Goal: Information Seeking & Learning: Find specific fact

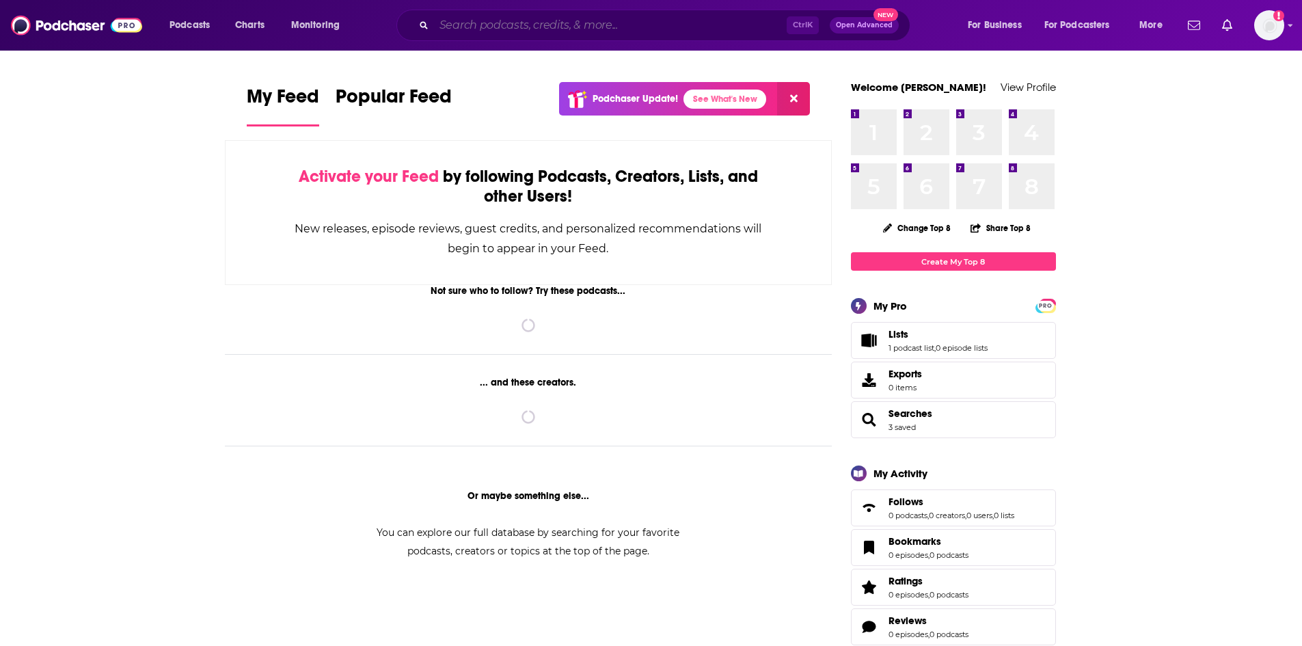
click at [488, 25] on input "Search podcasts, credits, & more..." at bounding box center [610, 25] width 353 height 22
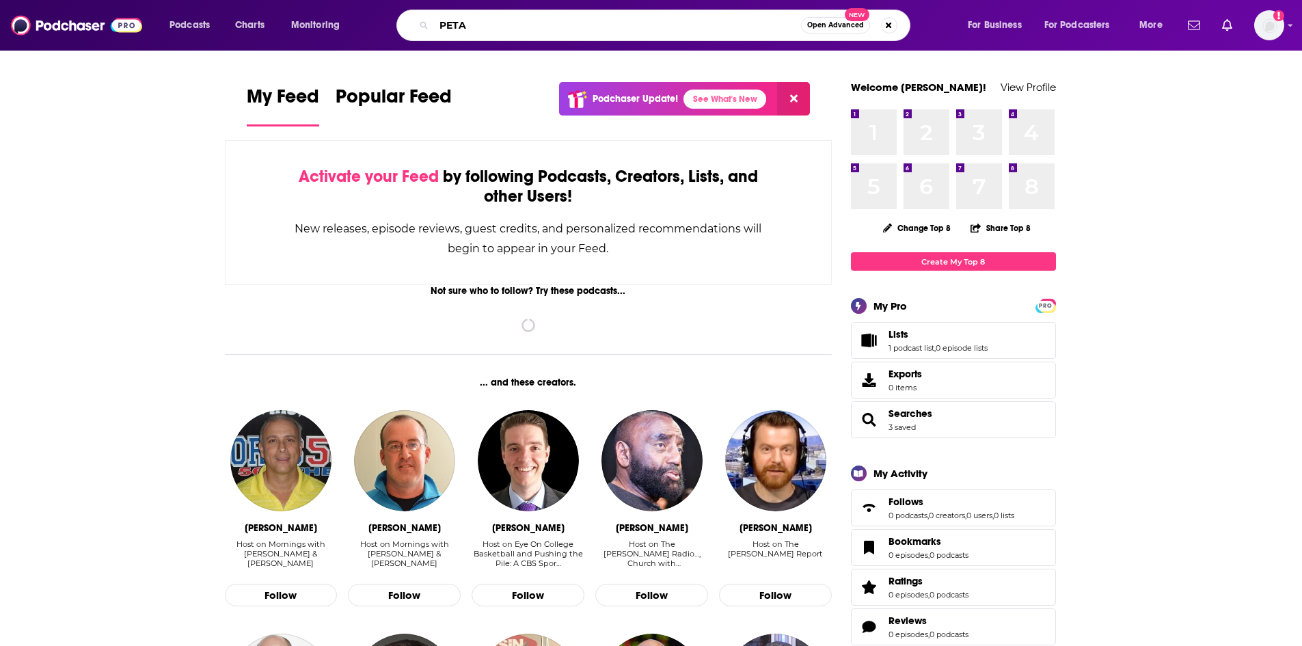
type input "PETA"
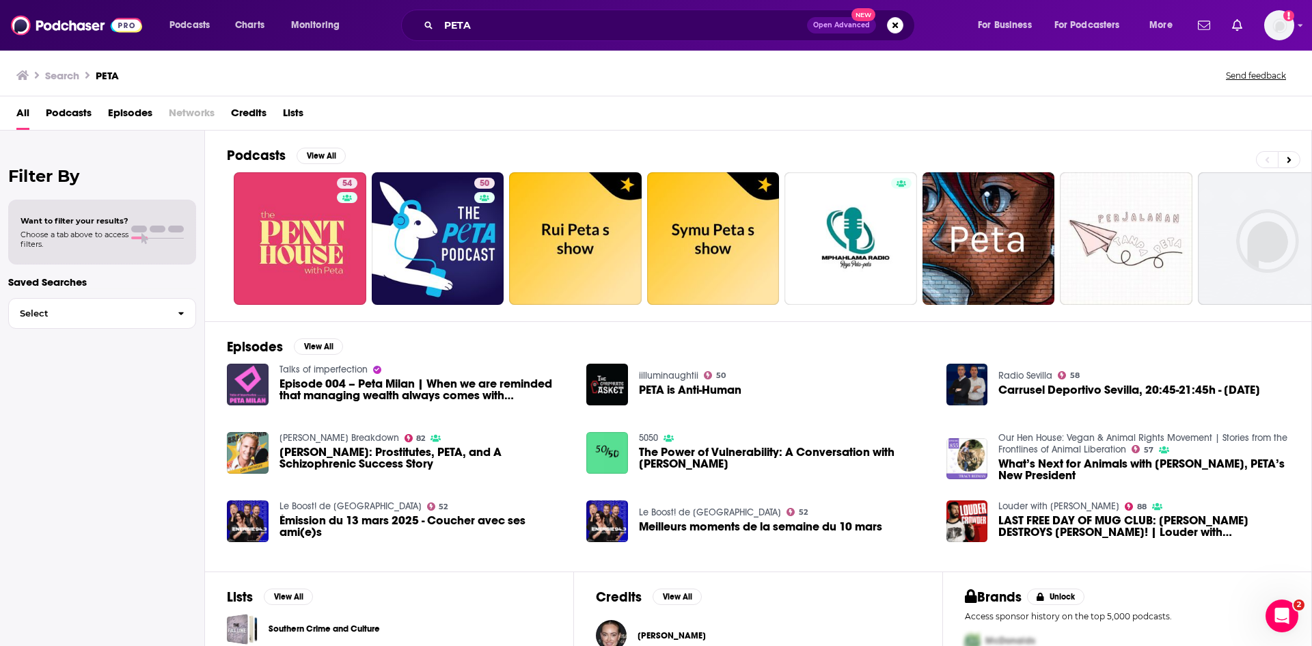
click at [125, 111] on span "Episodes" at bounding box center [130, 116] width 44 height 28
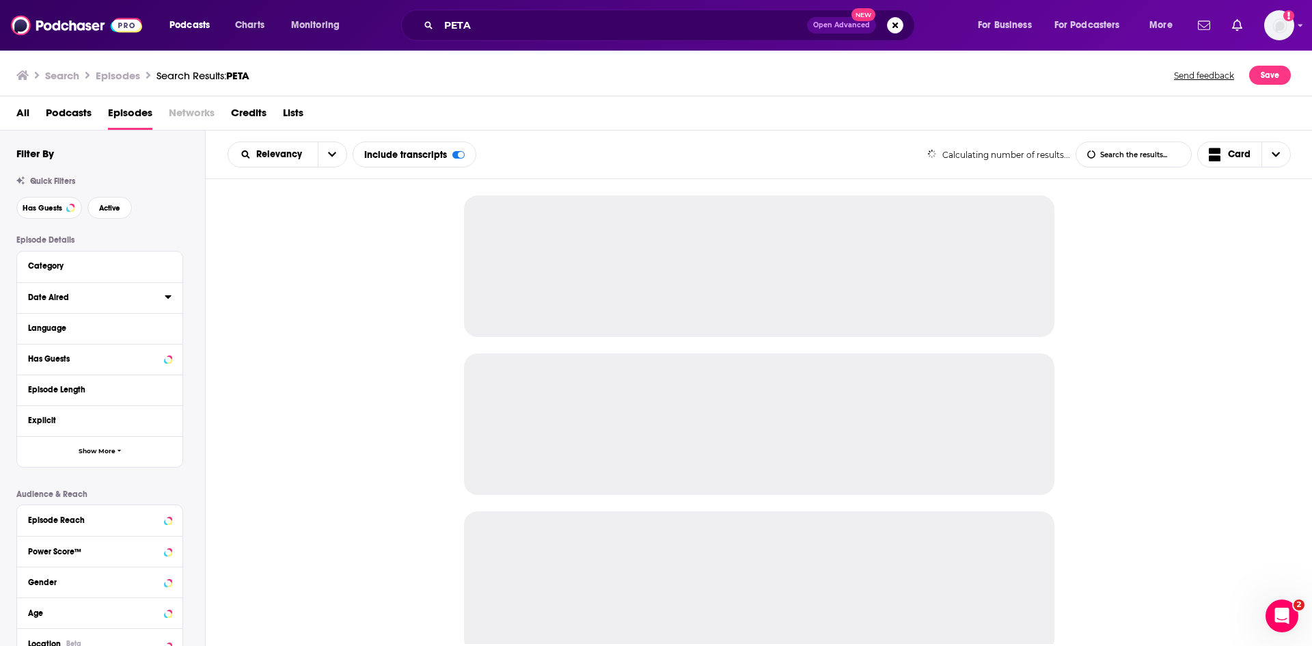
click at [169, 298] on icon at bounding box center [168, 296] width 6 height 3
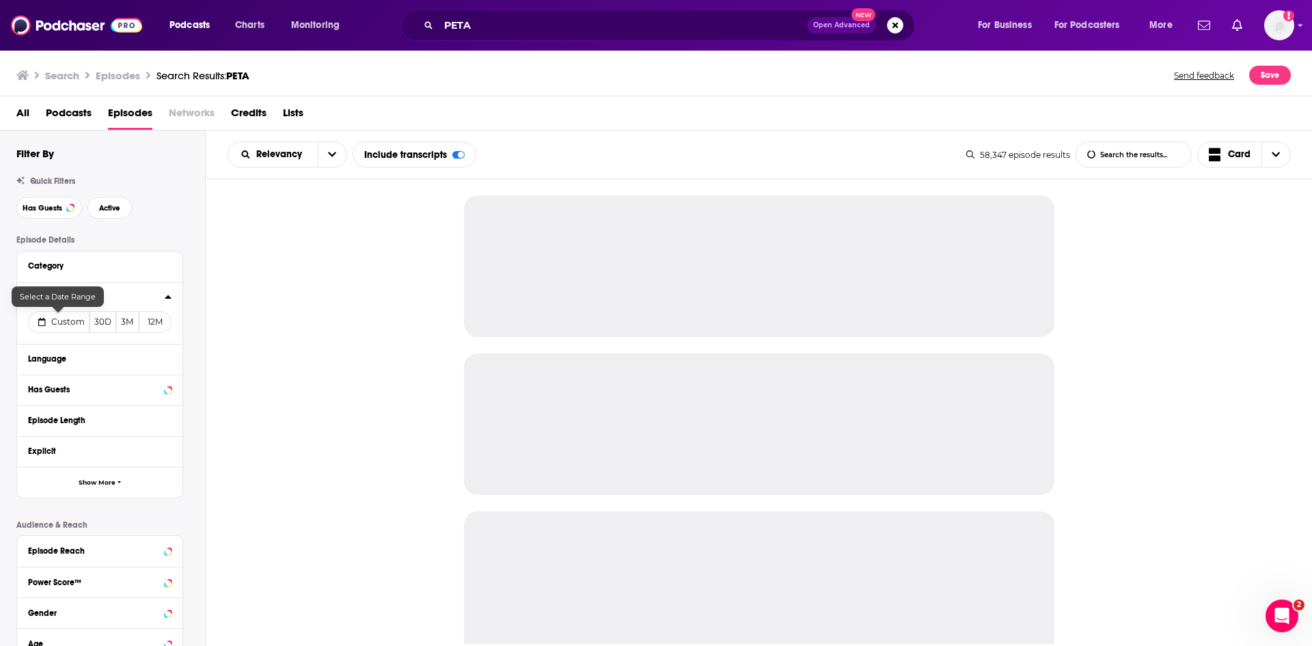
click at [68, 326] on span "Custom" at bounding box center [67, 321] width 33 height 10
select select "9"
select select "2025"
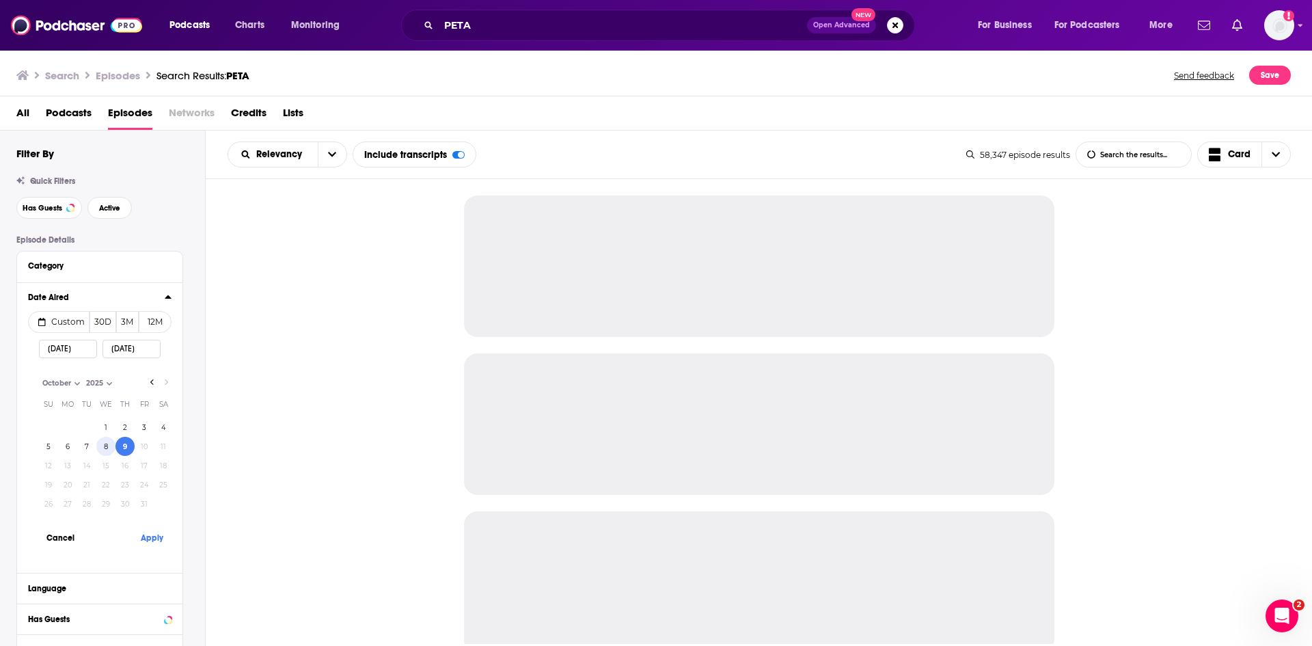
click at [111, 448] on button "8" at bounding box center [105, 446] width 19 height 19
type input "[DATE]"
click at [161, 544] on button "Apply" at bounding box center [151, 537] width 41 height 25
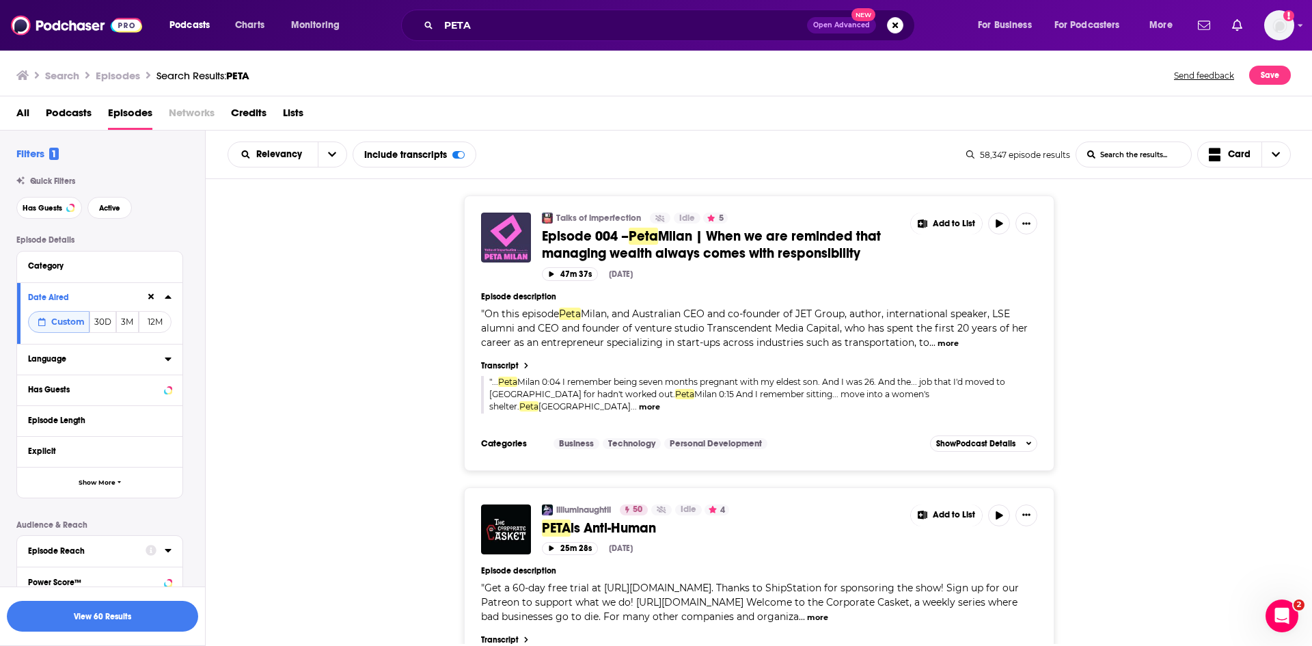
click at [169, 363] on icon at bounding box center [168, 358] width 7 height 11
click at [33, 405] on icon at bounding box center [33, 405] width 8 height 6
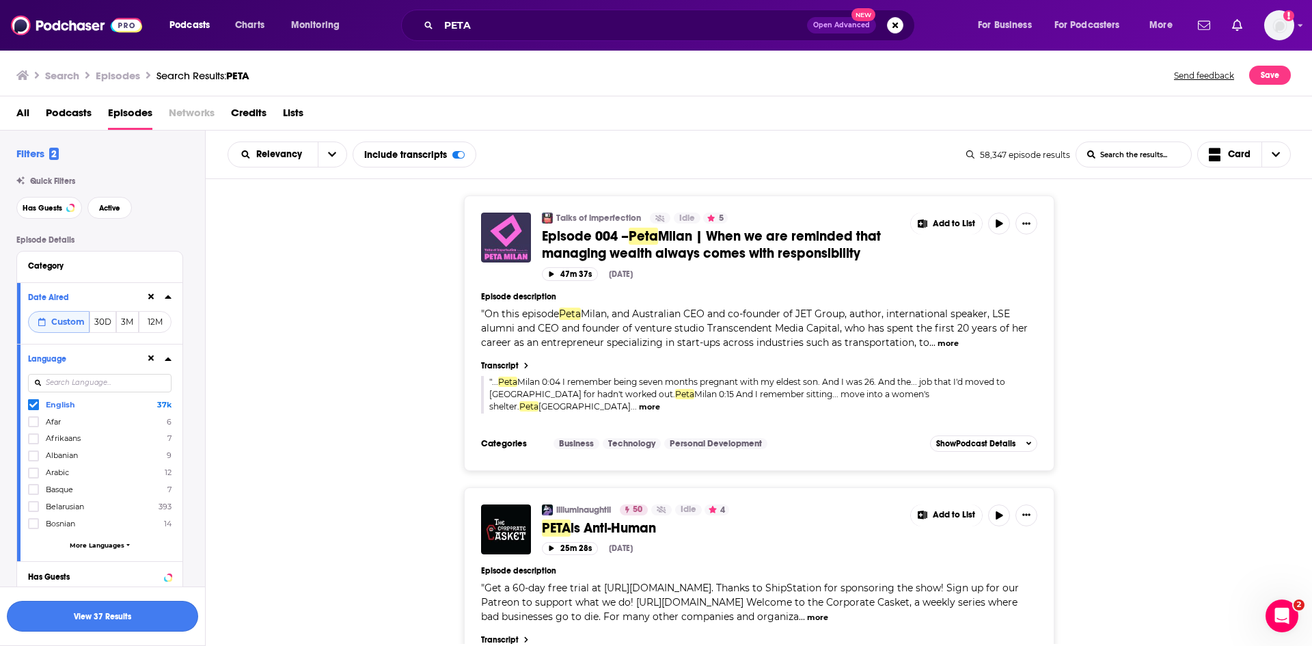
click at [101, 619] on button "View 37 Results" at bounding box center [102, 616] width 191 height 31
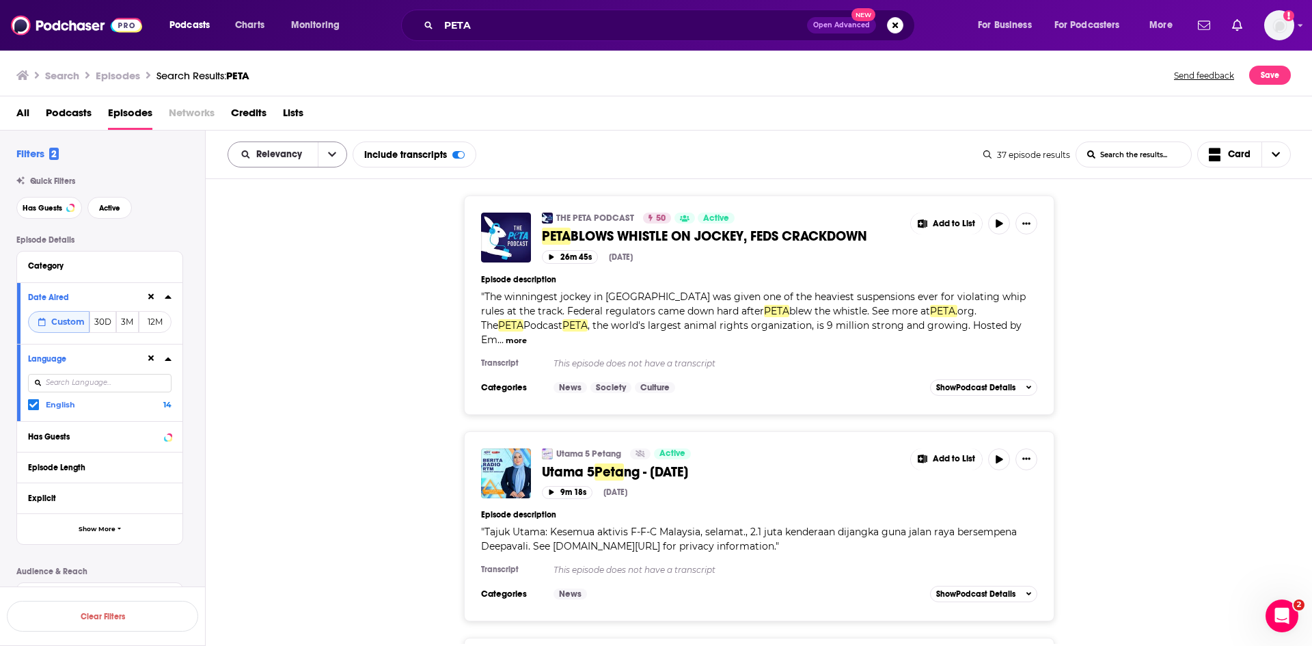
click at [327, 151] on button "open menu" at bounding box center [332, 154] width 29 height 25
click at [296, 275] on span "Power Score" at bounding box center [296, 271] width 81 height 8
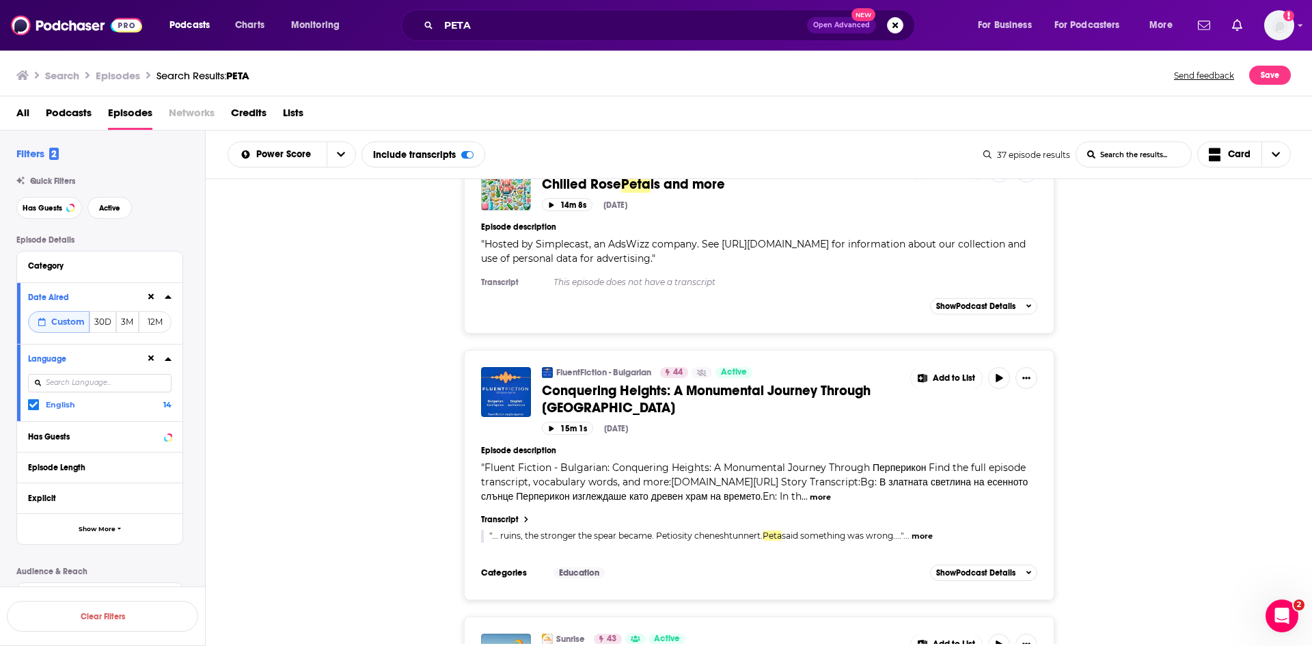
scroll to position [5779, 0]
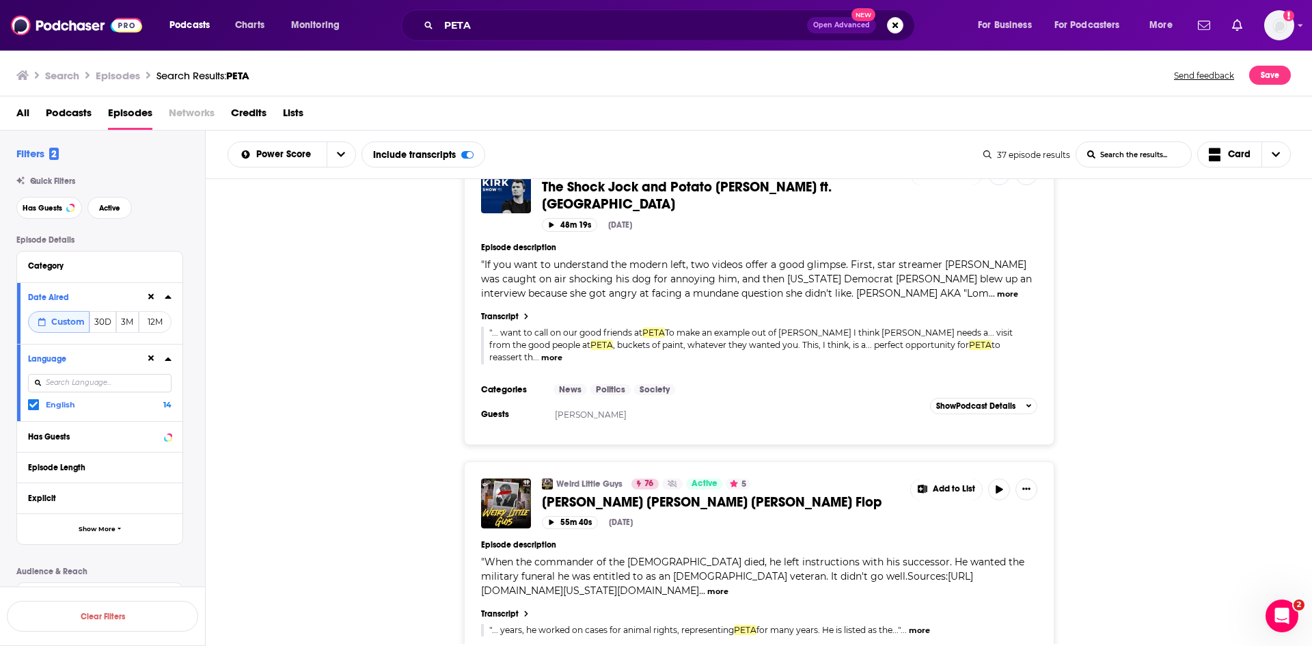
scroll to position [0, 0]
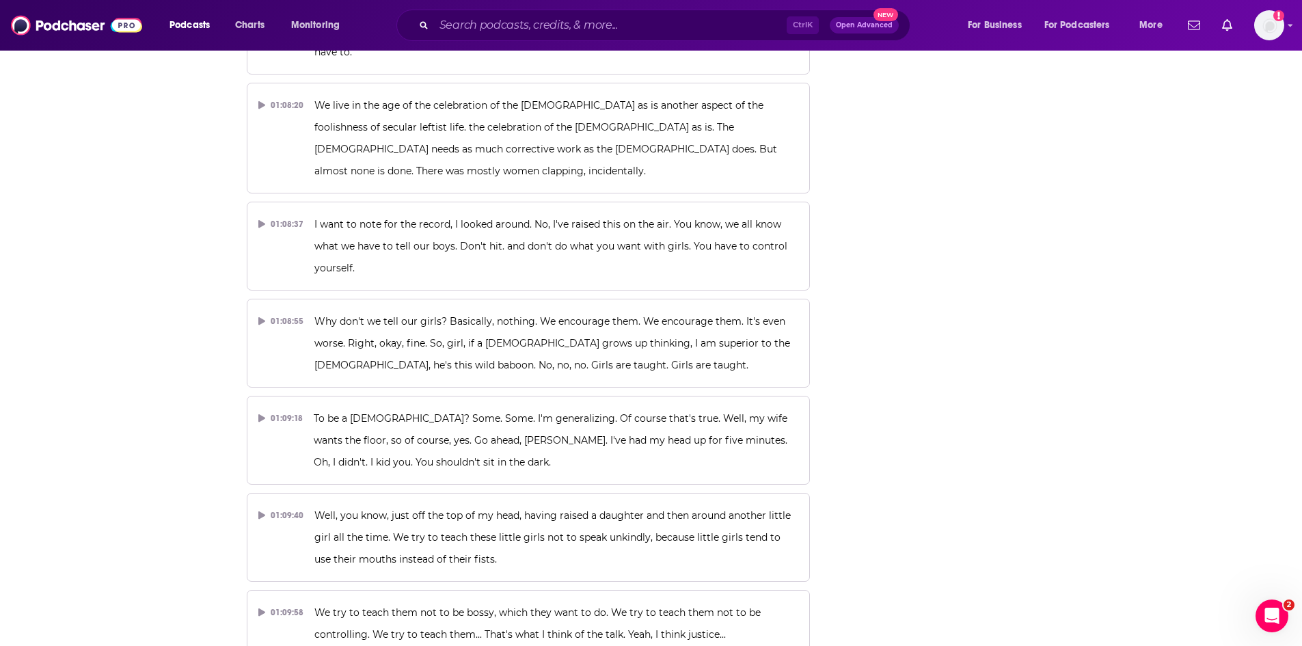
scroll to position [22914, 0]
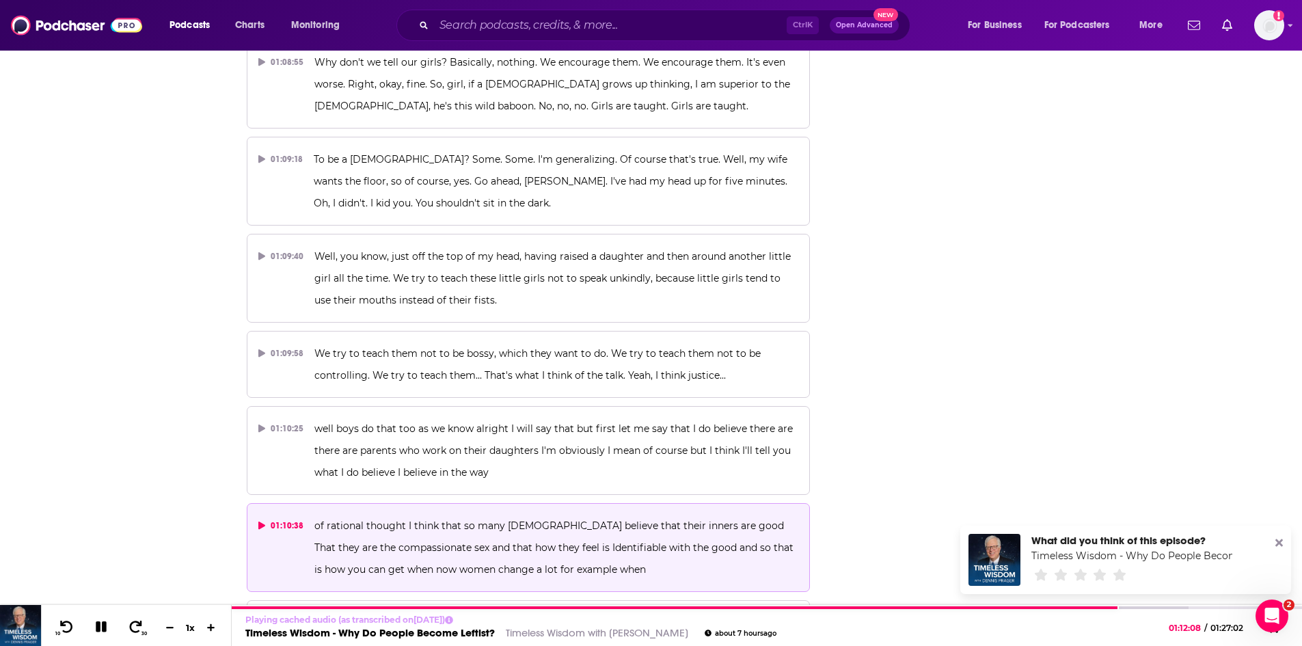
scroll to position [23256, 0]
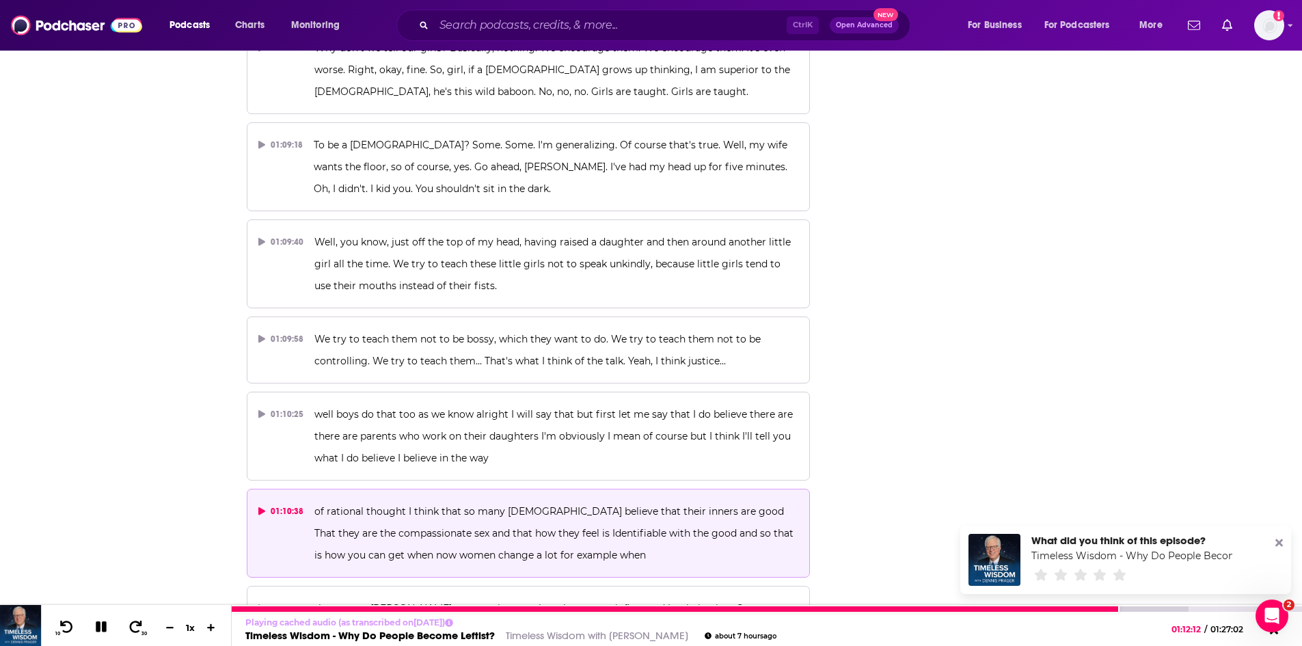
click at [106, 623] on icon at bounding box center [101, 626] width 11 height 11
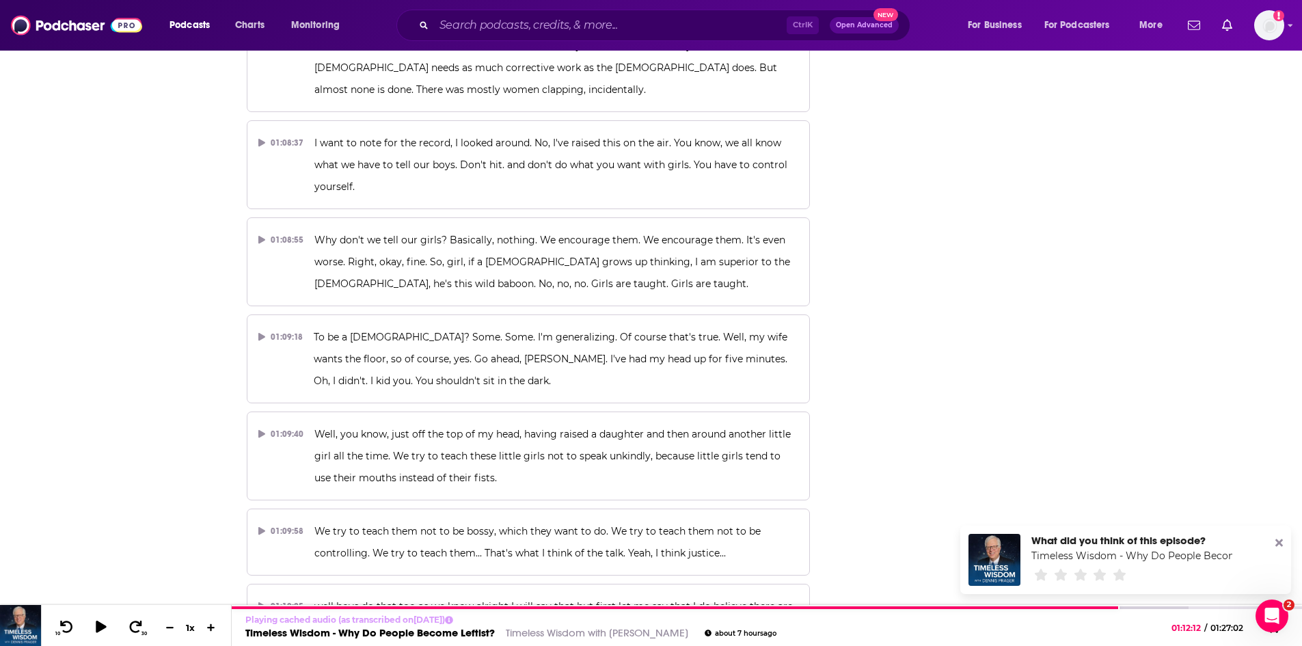
scroll to position [23051, 0]
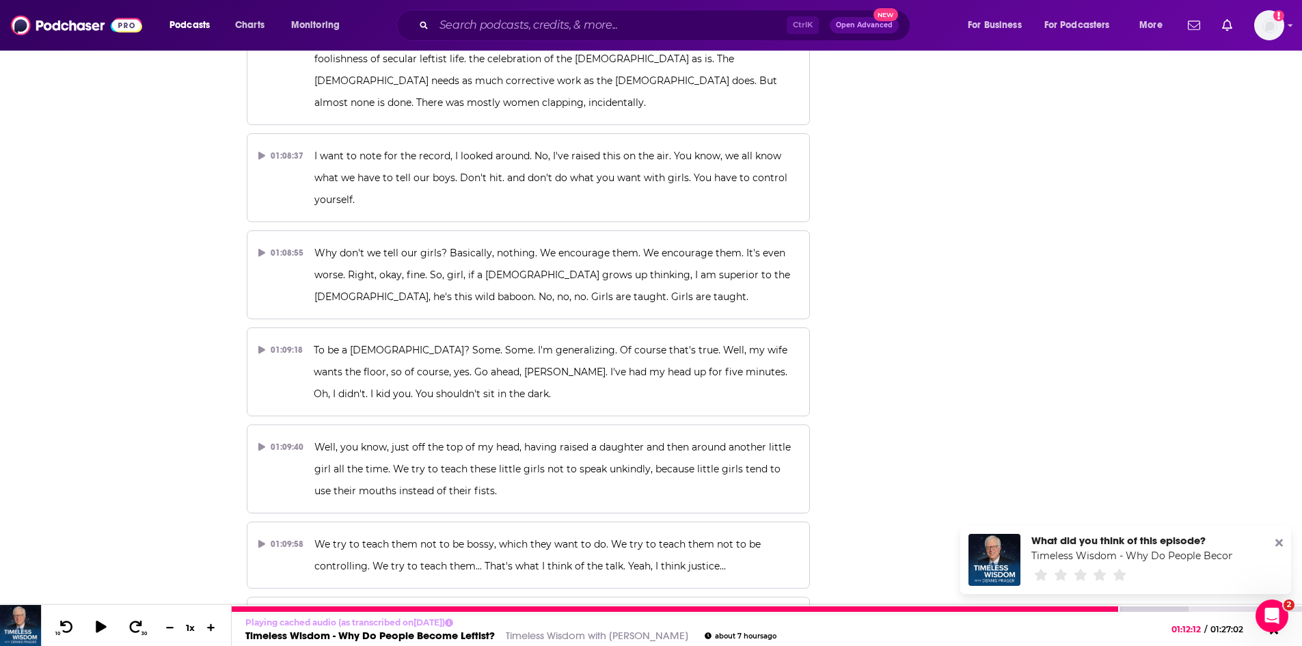
click at [429, 634] on link "Timeless Wisdom - Why Do People Become Leftist?" at bounding box center [369, 635] width 249 height 13
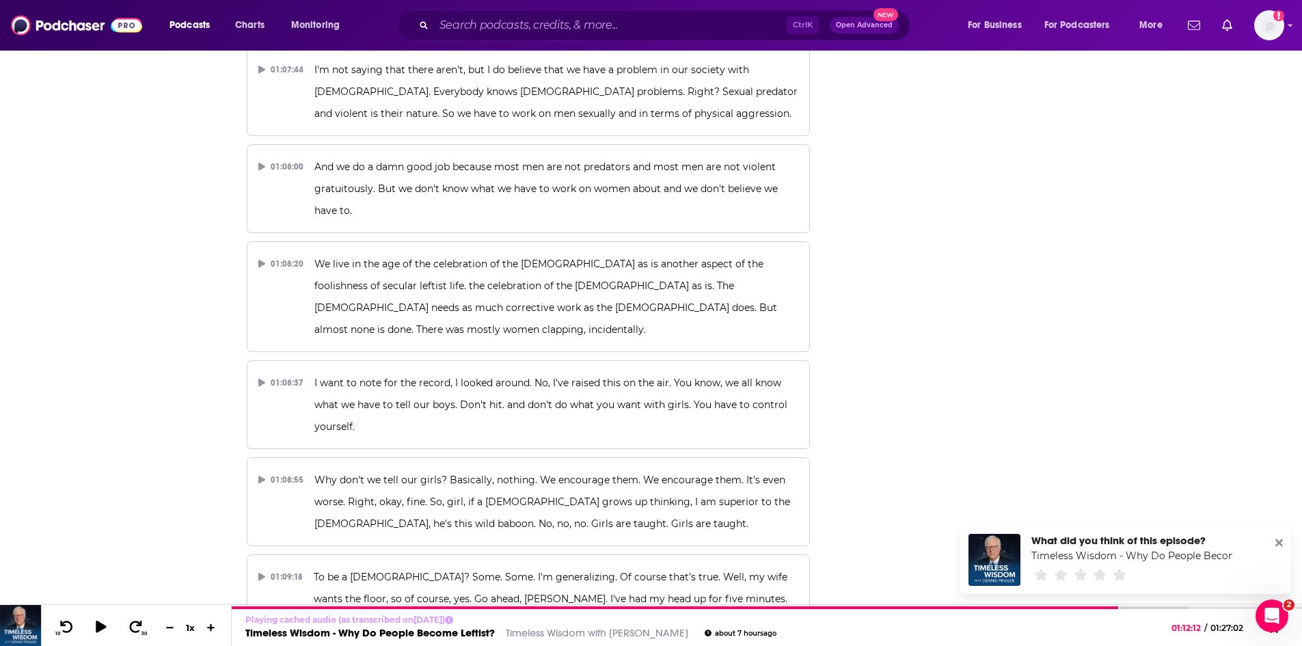
scroll to position [22846, 0]
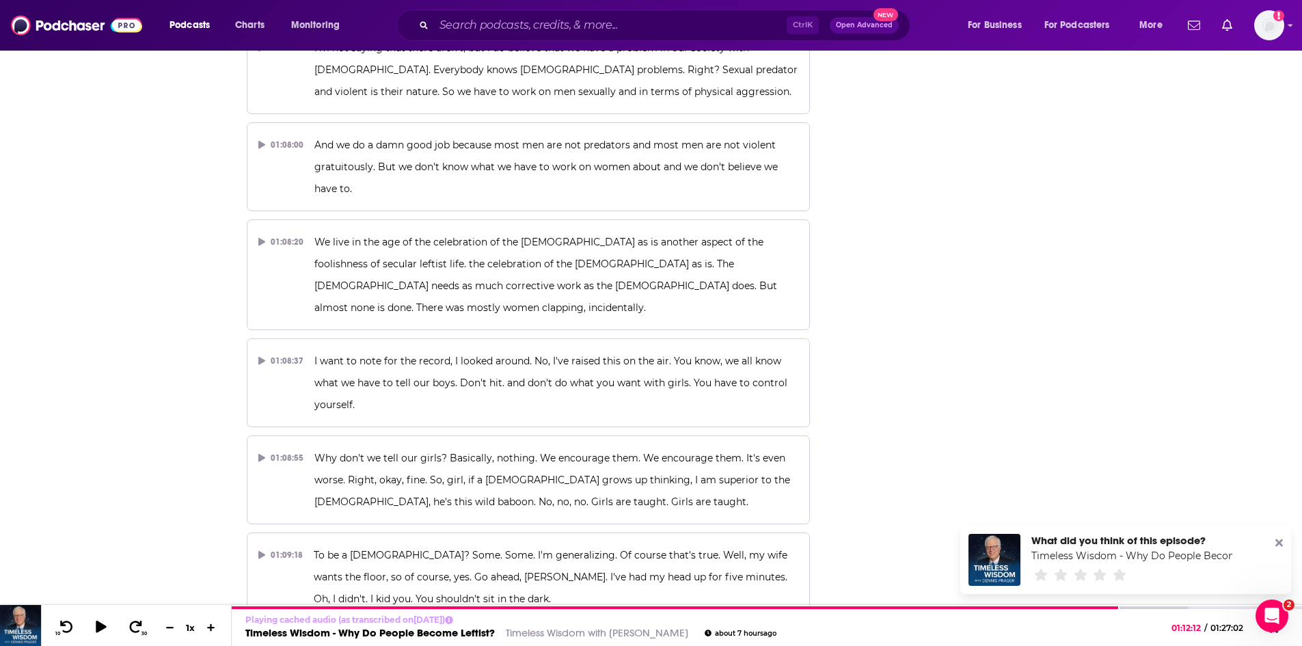
drag, startPoint x: 406, startPoint y: 245, endPoint x: 472, endPoint y: 267, distance: 70.0
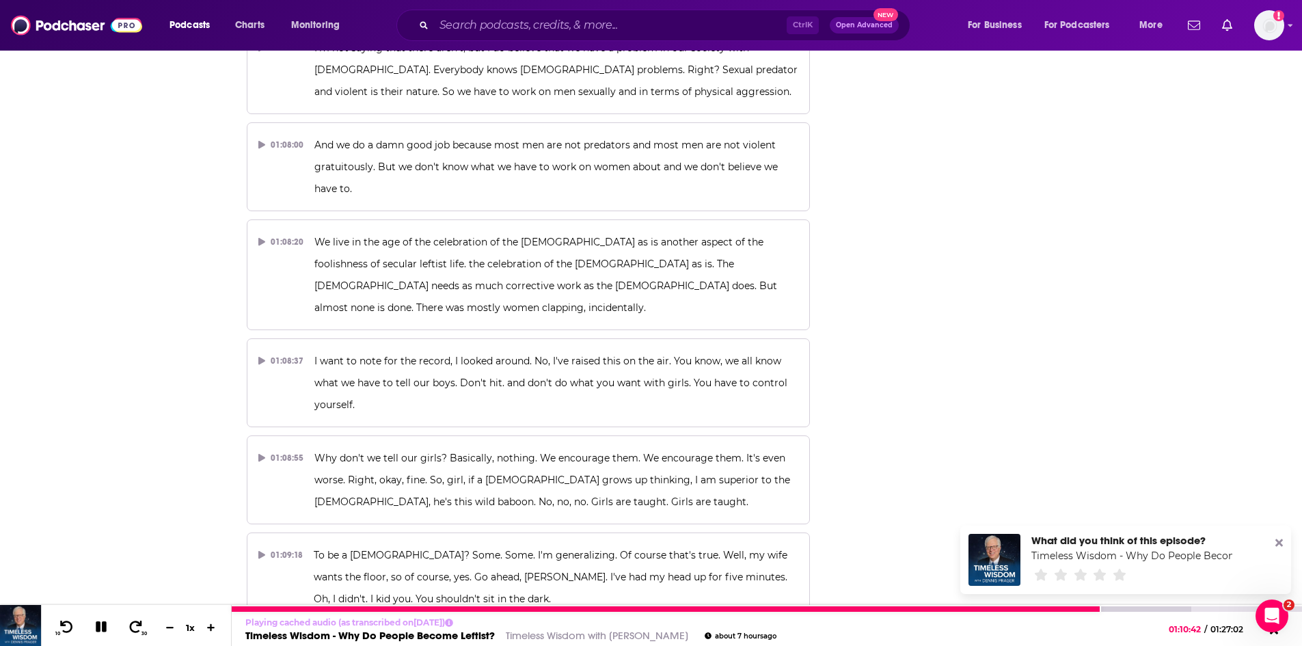
click at [98, 626] on icon at bounding box center [101, 626] width 11 height 11
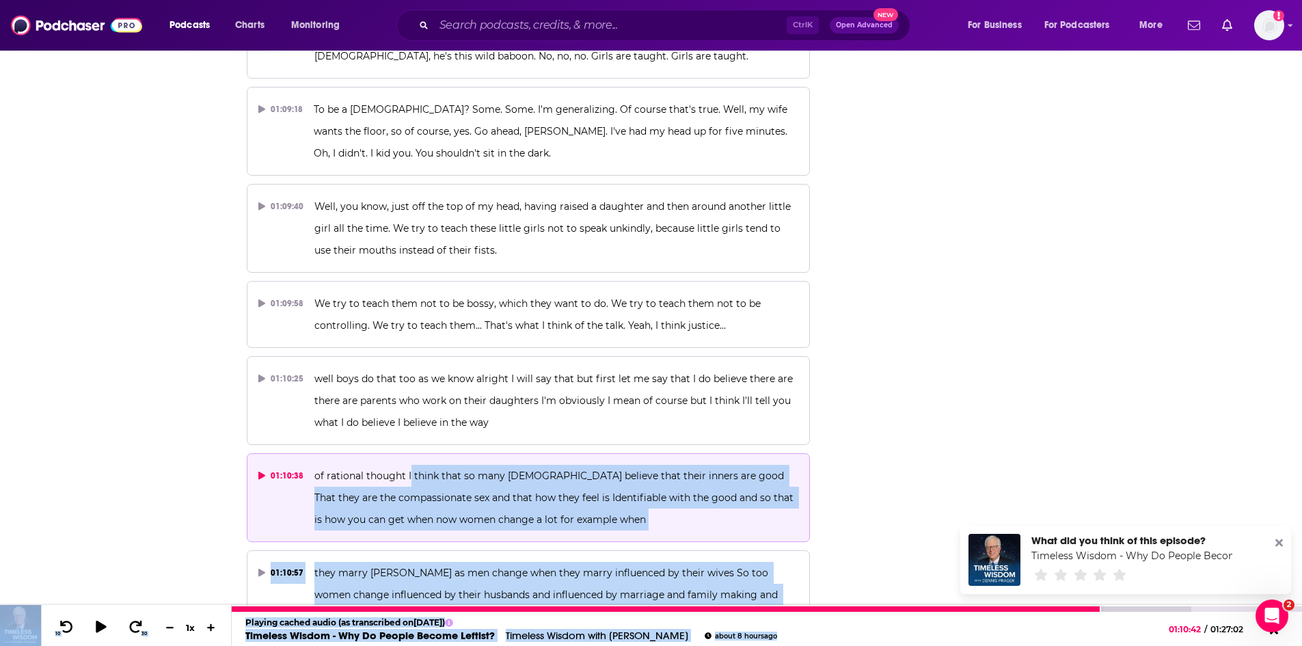
scroll to position [23324, 0]
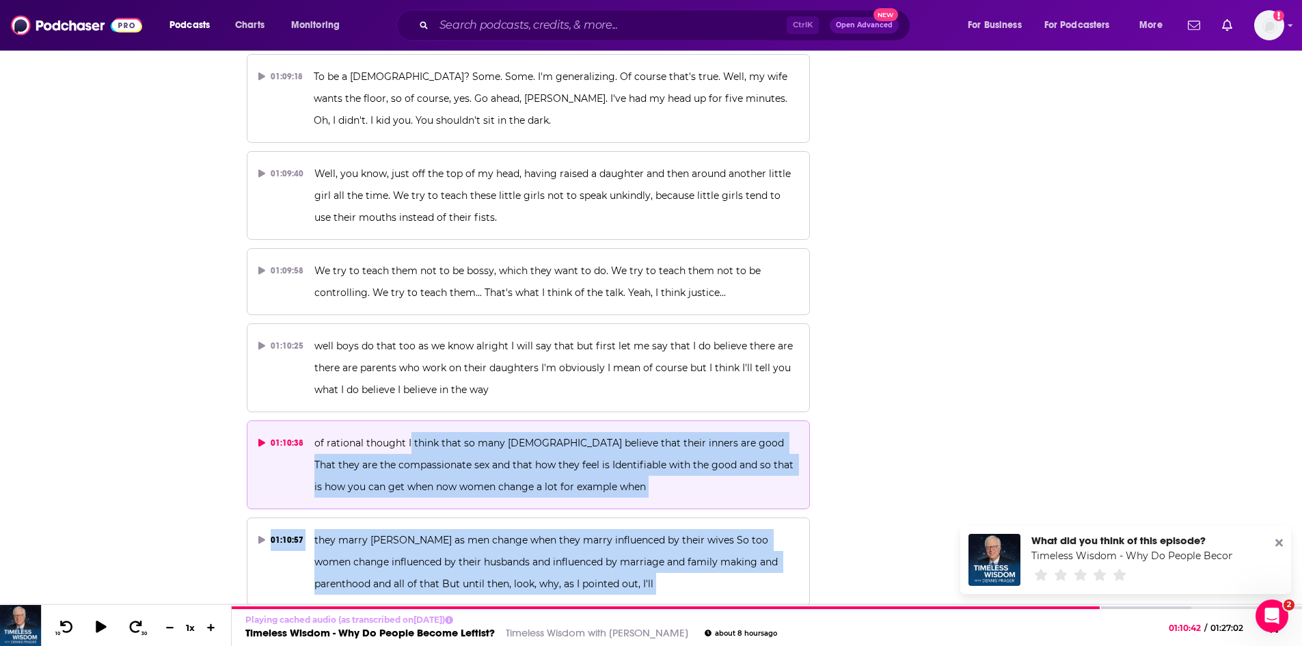
drag, startPoint x: 407, startPoint y: 107, endPoint x: 694, endPoint y: 527, distance: 508.8
copy div "think that so many females believe that their inners are good That they are the…"
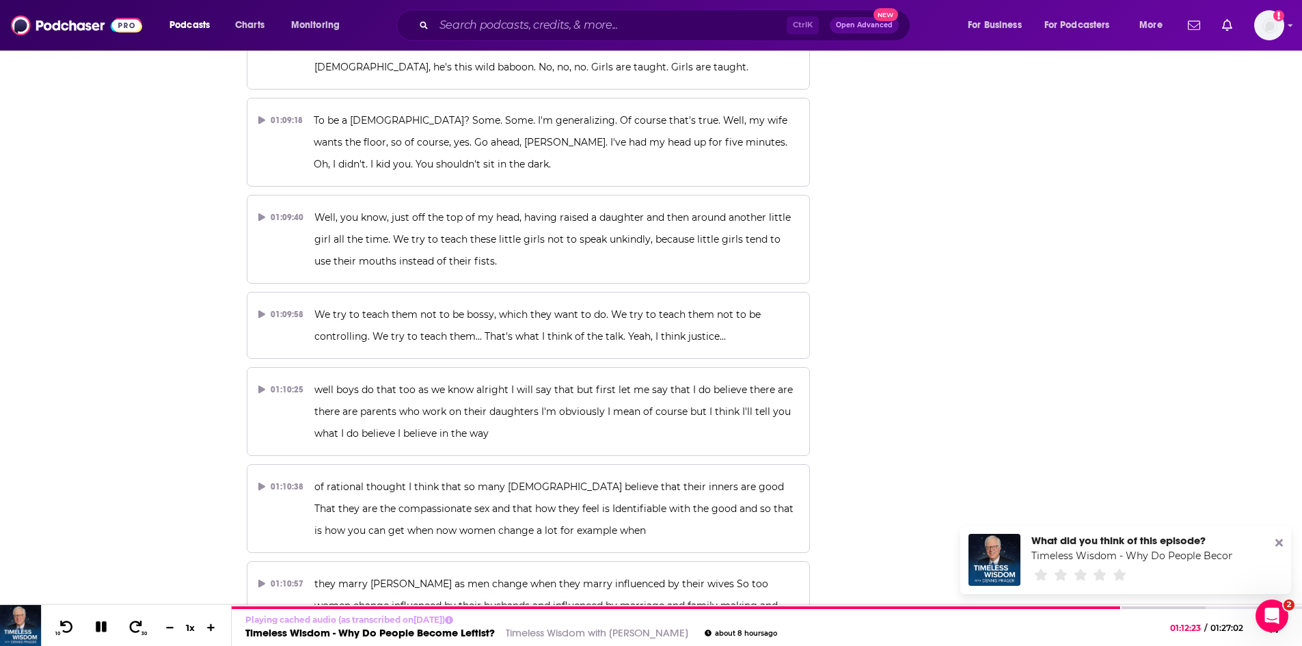
scroll to position [23256, 0]
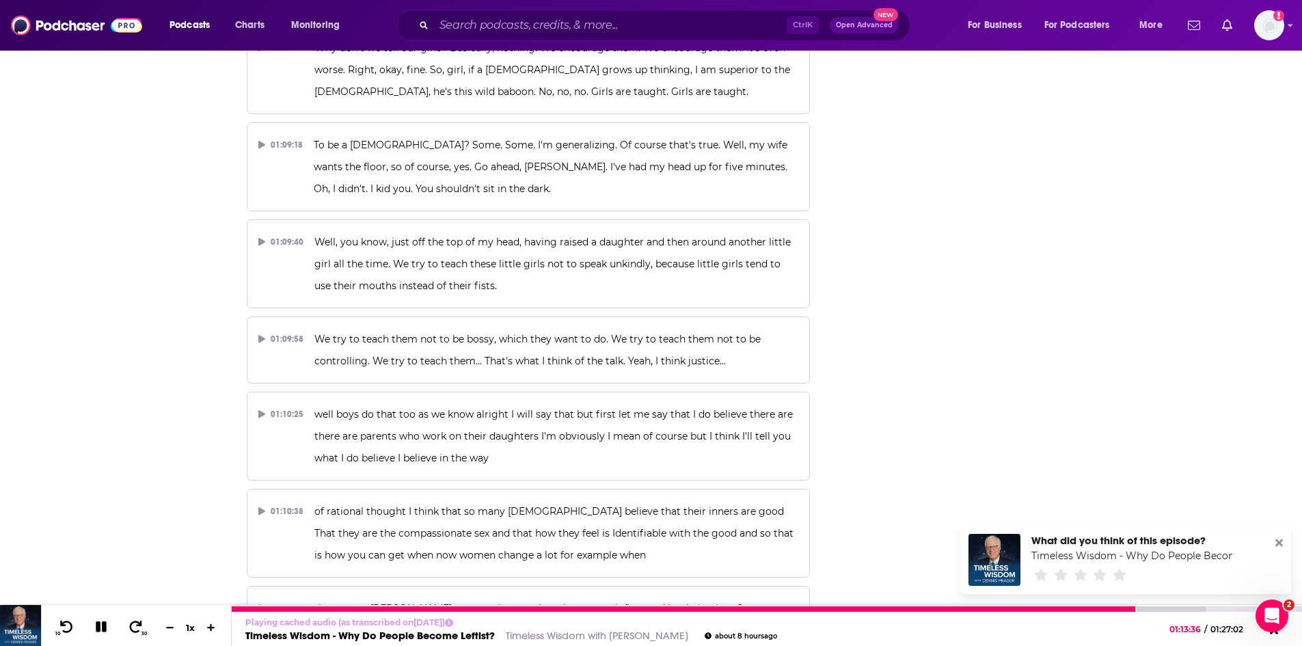
click at [102, 627] on icon at bounding box center [101, 626] width 11 height 11
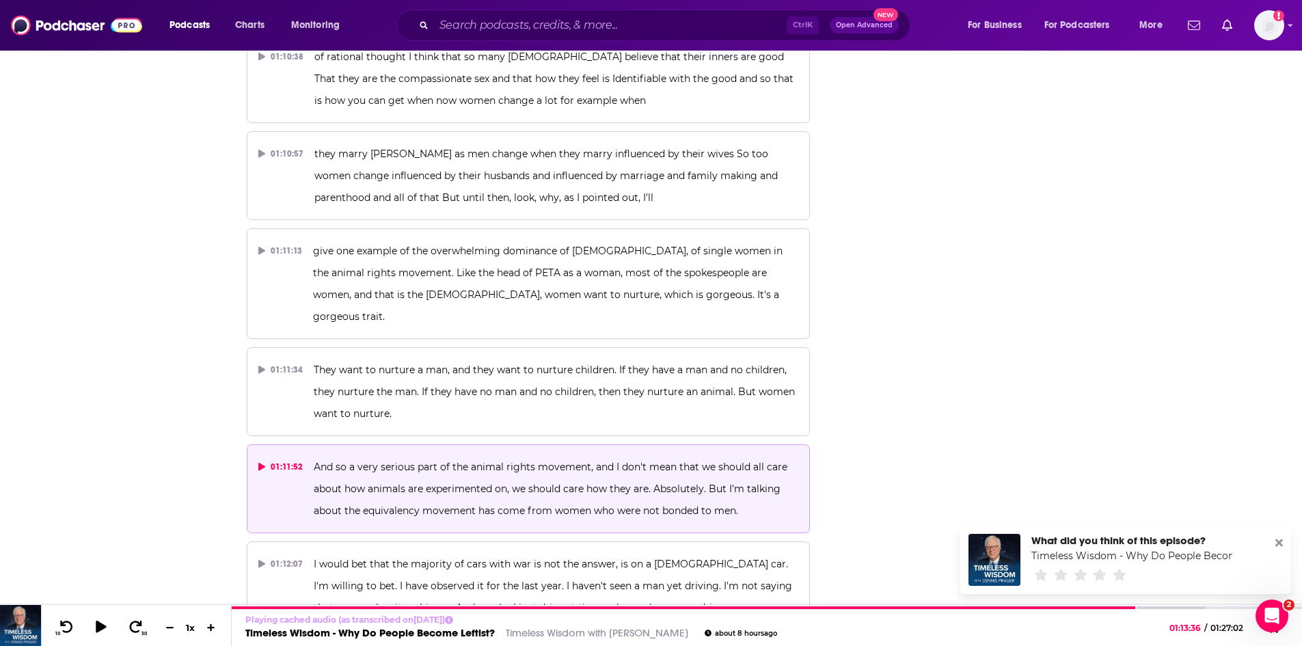
scroll to position [23734, 0]
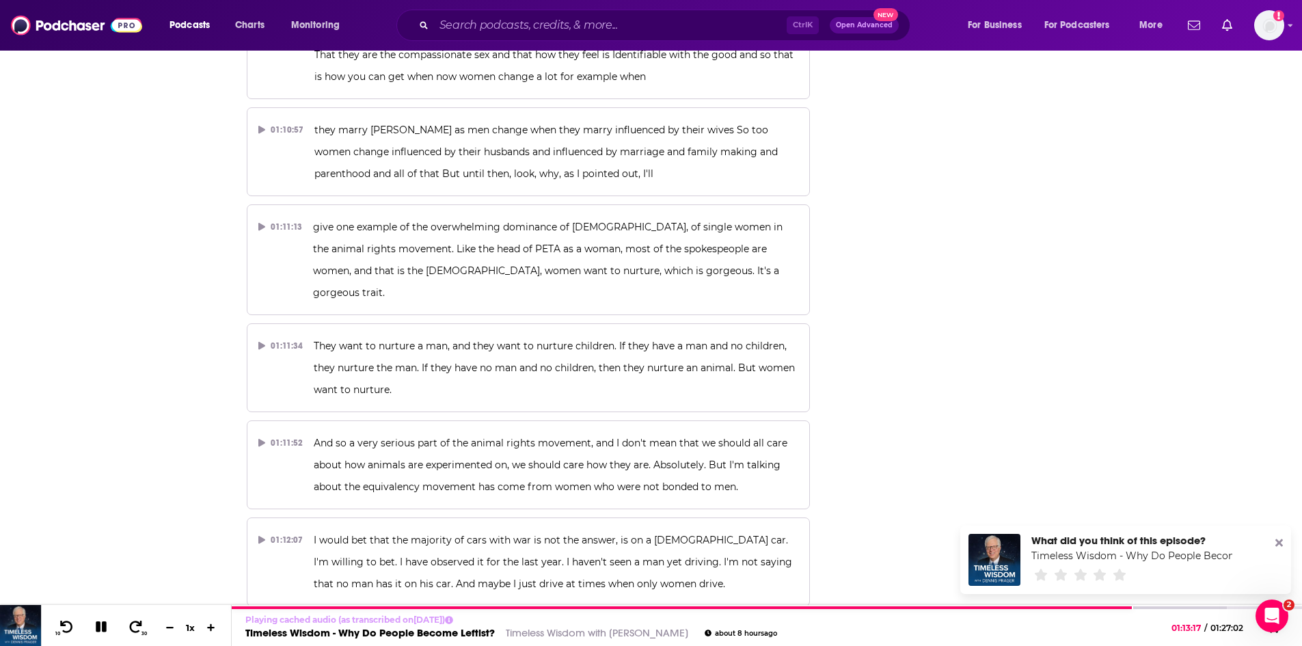
scroll to position [23666, 0]
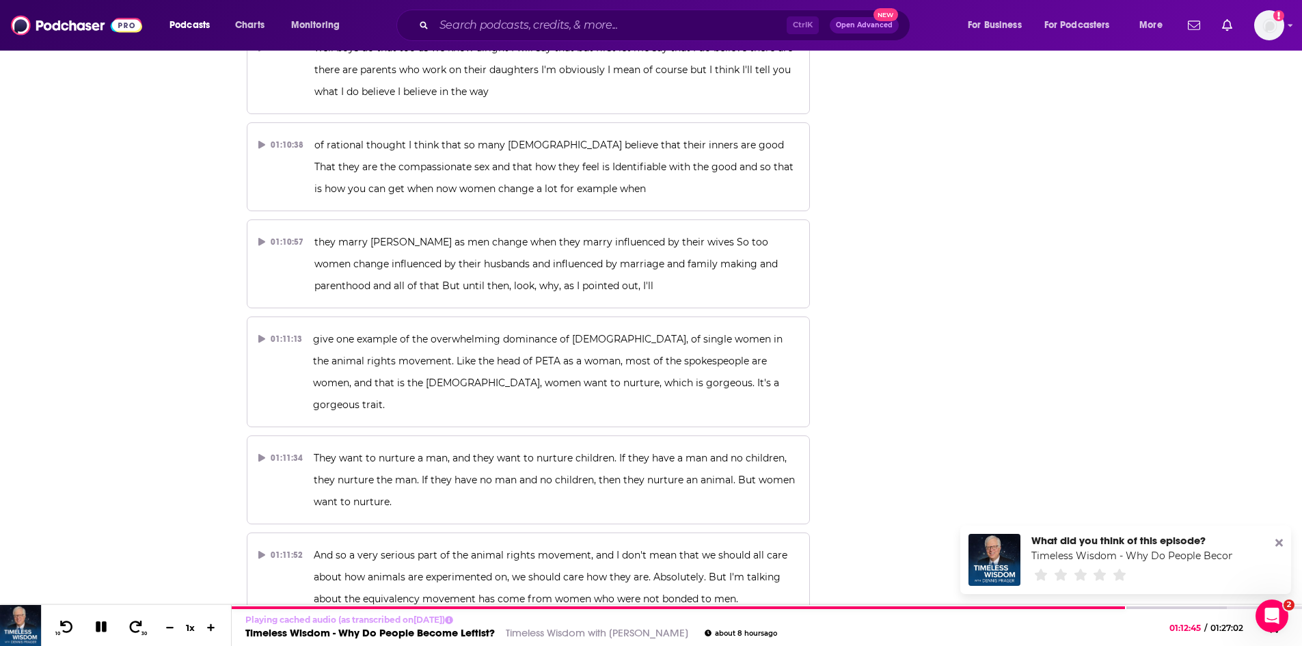
scroll to position [23597, 0]
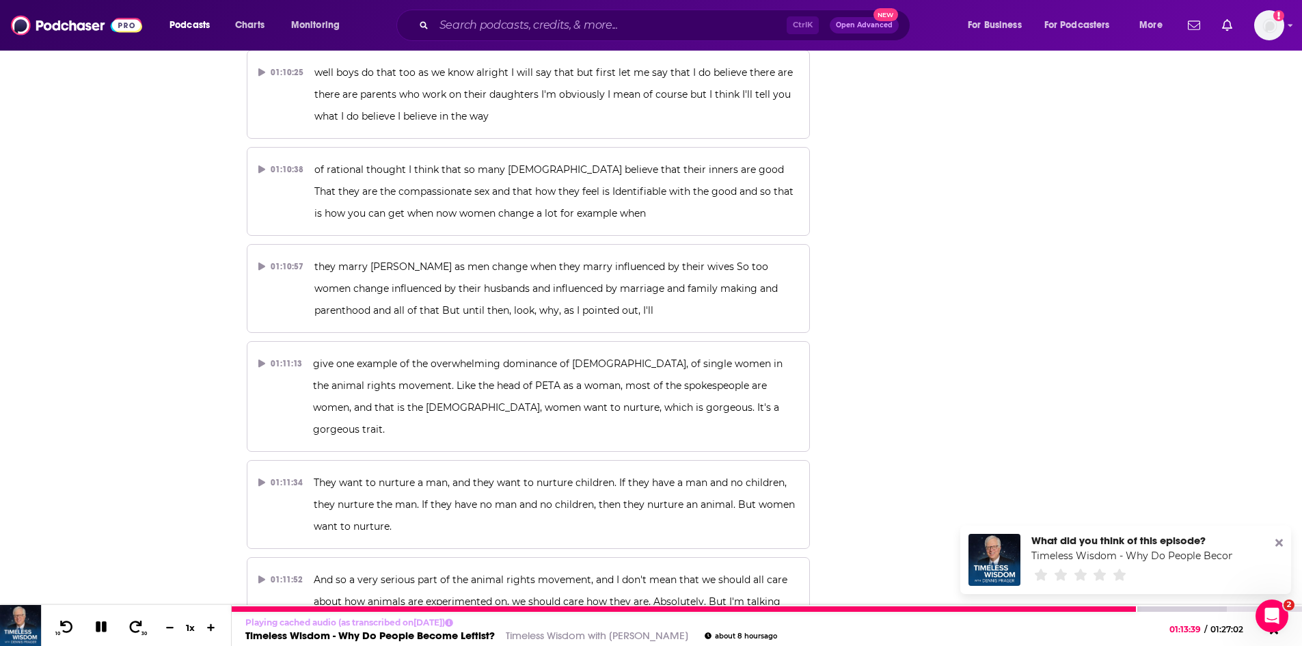
click at [102, 629] on icon at bounding box center [101, 626] width 11 height 11
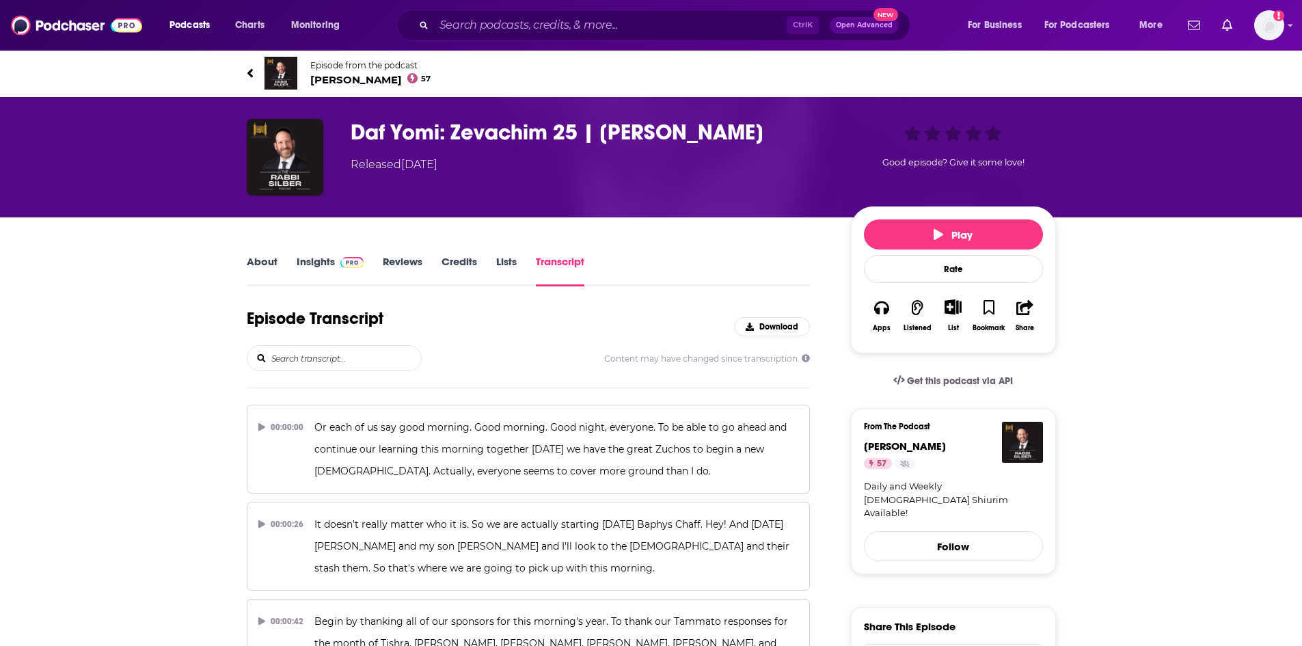
scroll to position [7135, 0]
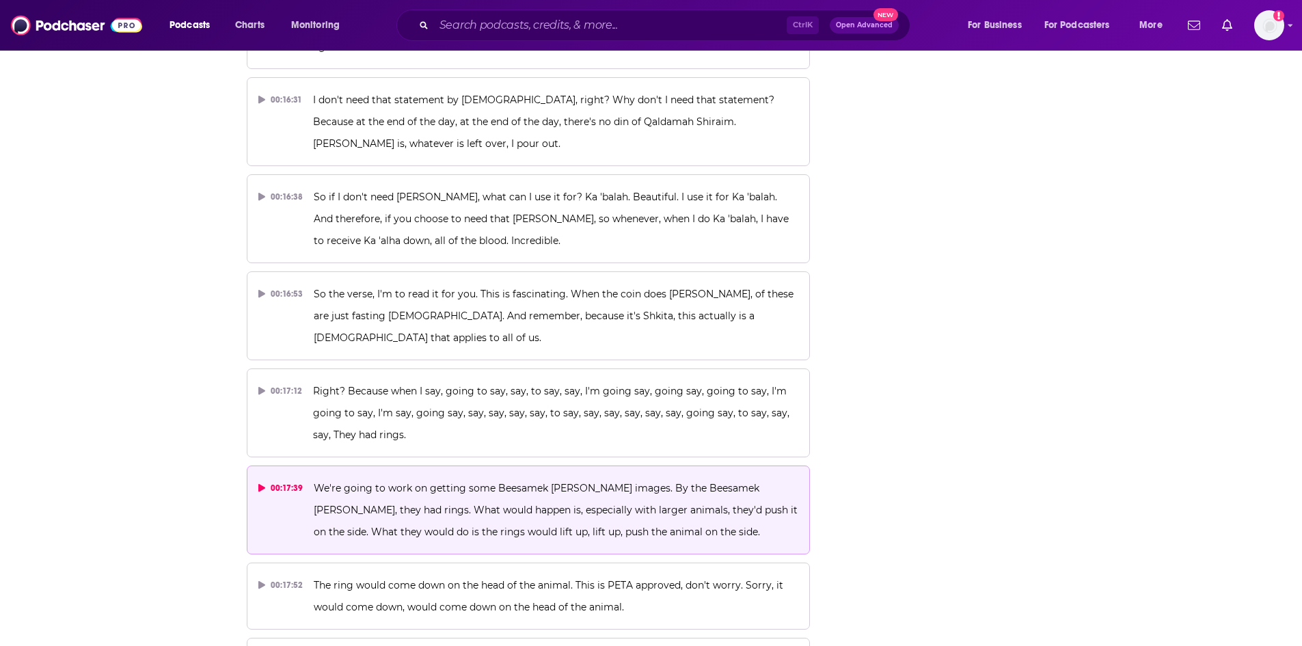
click at [448, 482] on span "We're going to work on getting some Beesamek Dush images. By the Beesamek Dush,…" at bounding box center [557, 510] width 486 height 56
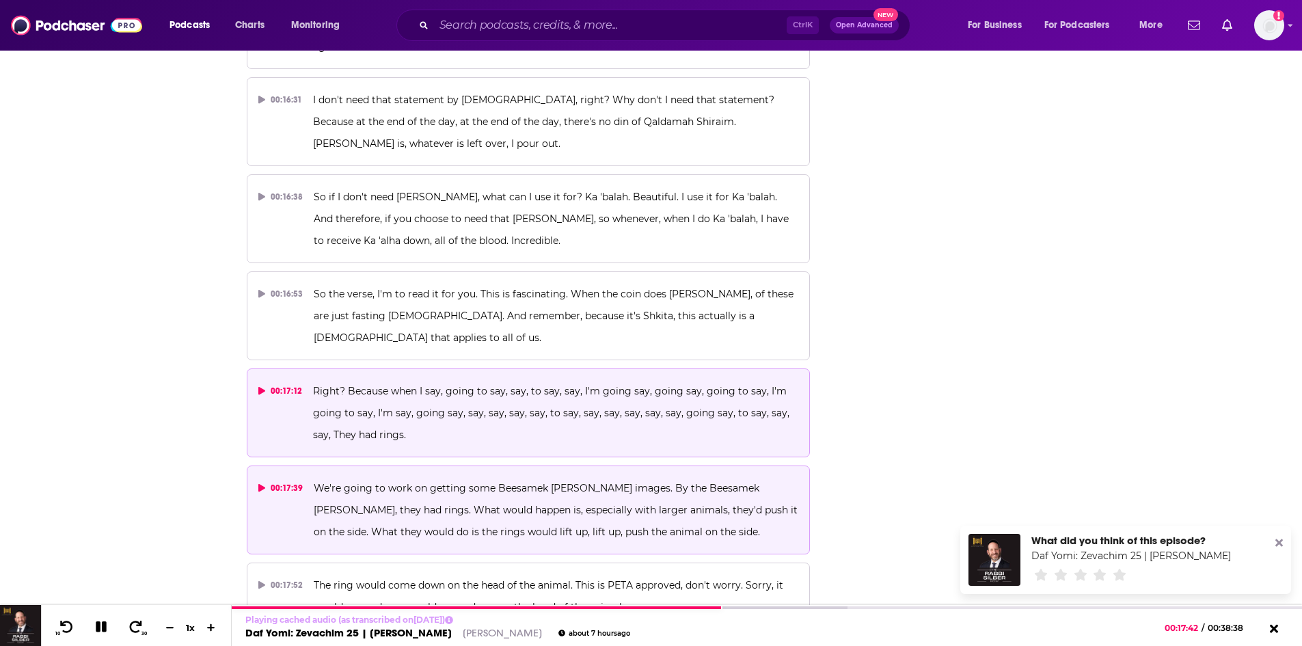
click at [393, 380] on p "Right? Because when I say, going to say, say, to say, say, I'm going say, going…" at bounding box center [555, 413] width 485 height 66
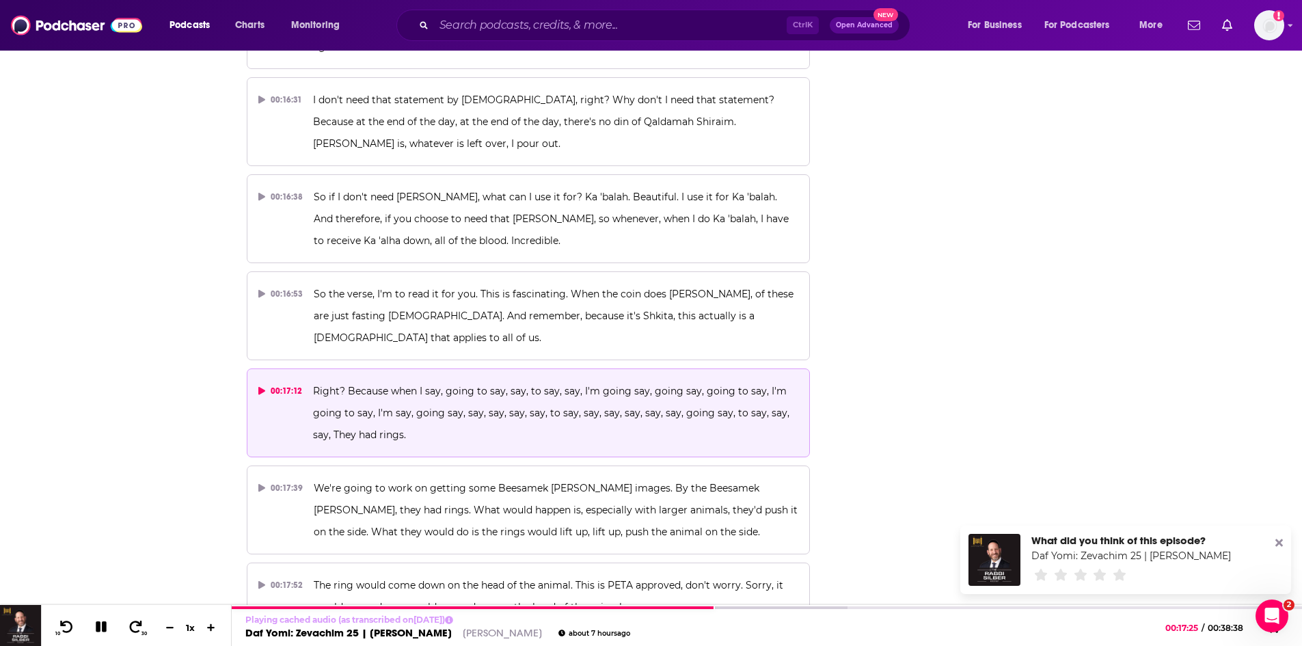
scroll to position [0, 0]
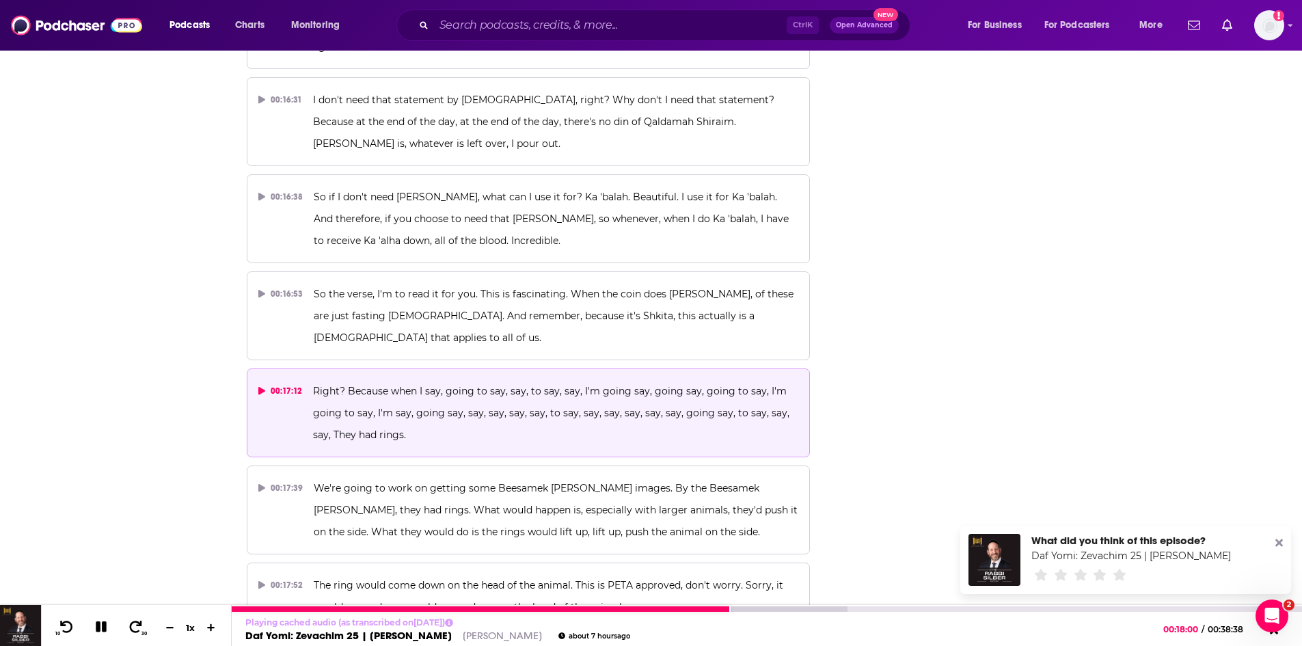
click at [100, 629] on icon at bounding box center [101, 626] width 11 height 11
